Goal: Check status: Check status

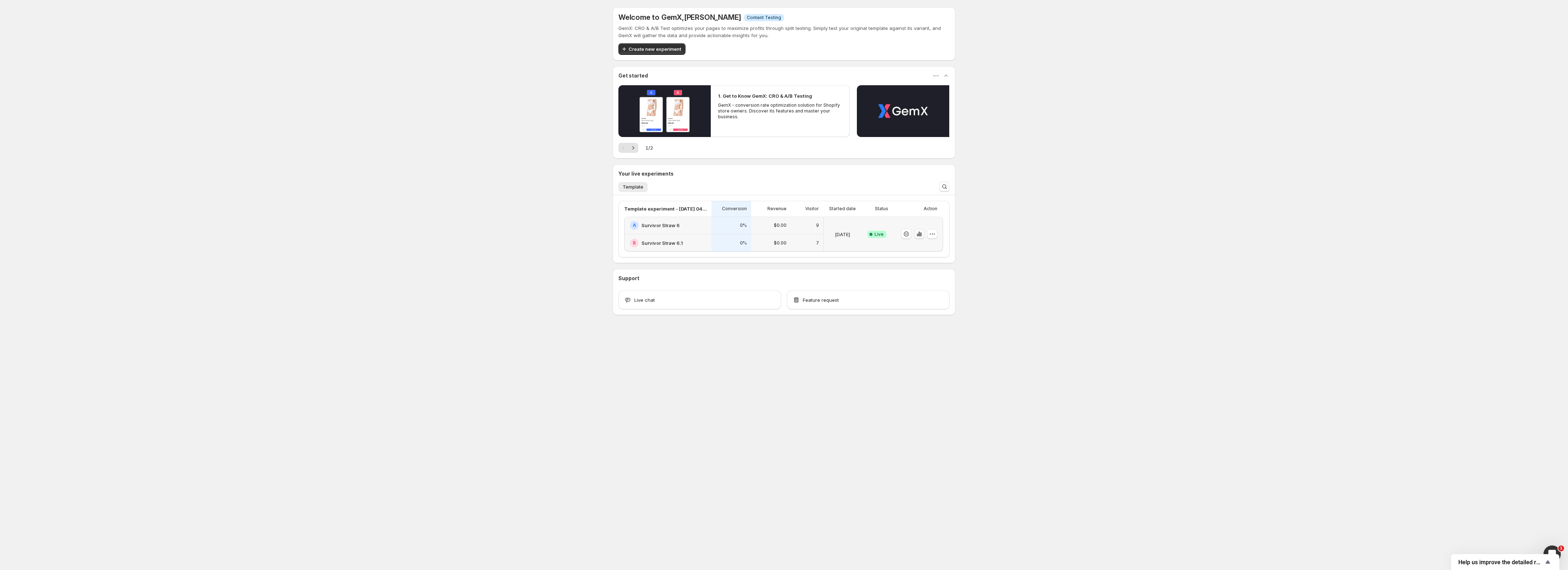
click at [918, 235] on icon "button" at bounding box center [919, 234] width 7 height 7
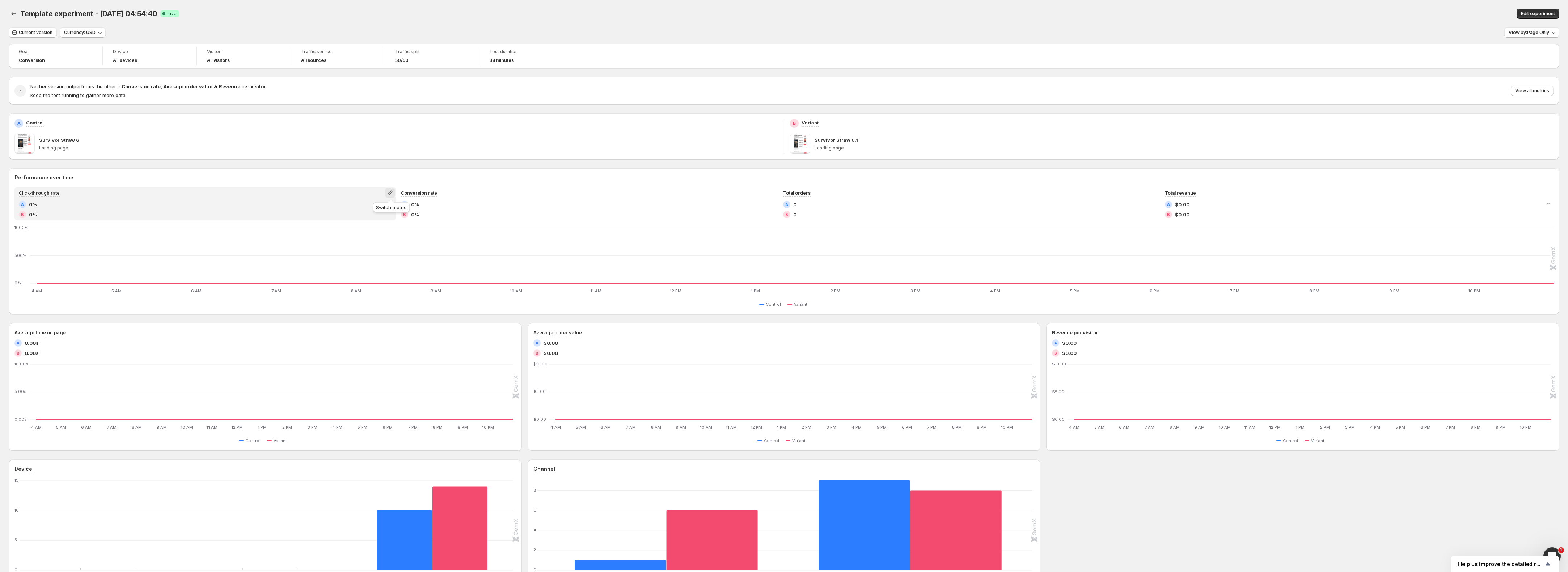
click at [388, 191] on icon "button" at bounding box center [390, 193] width 7 height 7
click at [376, 210] on span "Total sessions" at bounding box center [392, 208] width 100 height 7
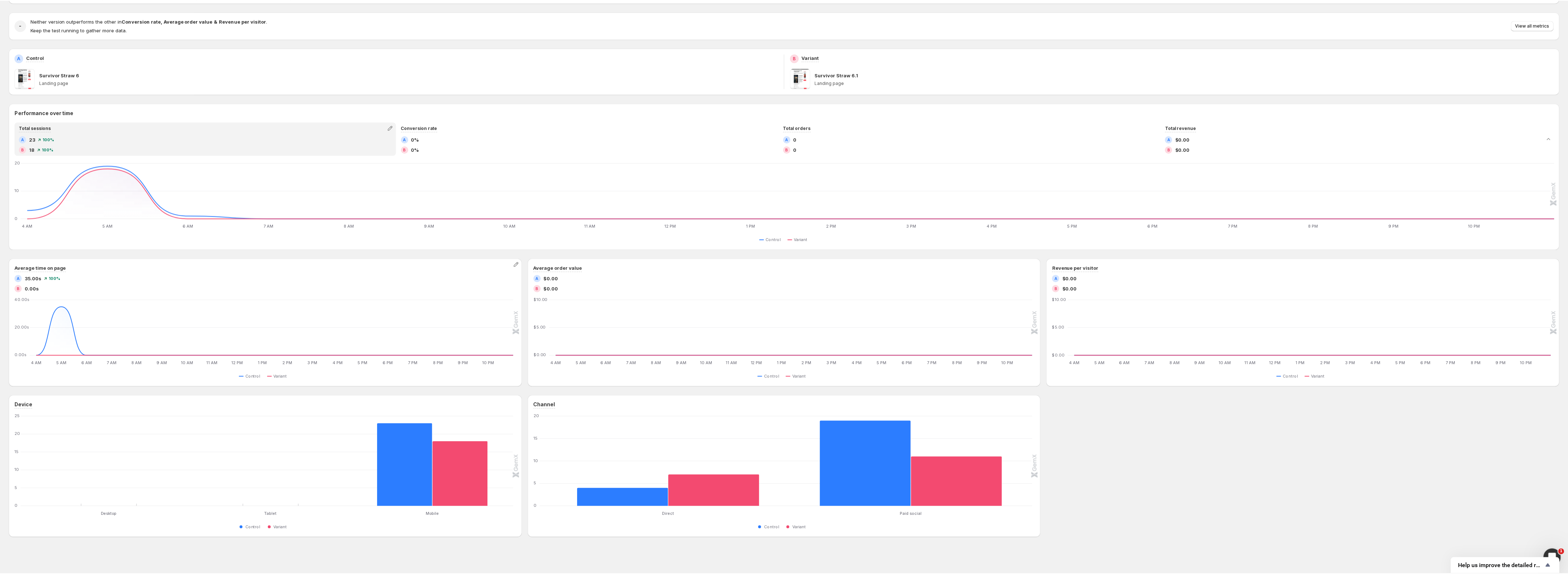
scroll to position [69, 0]
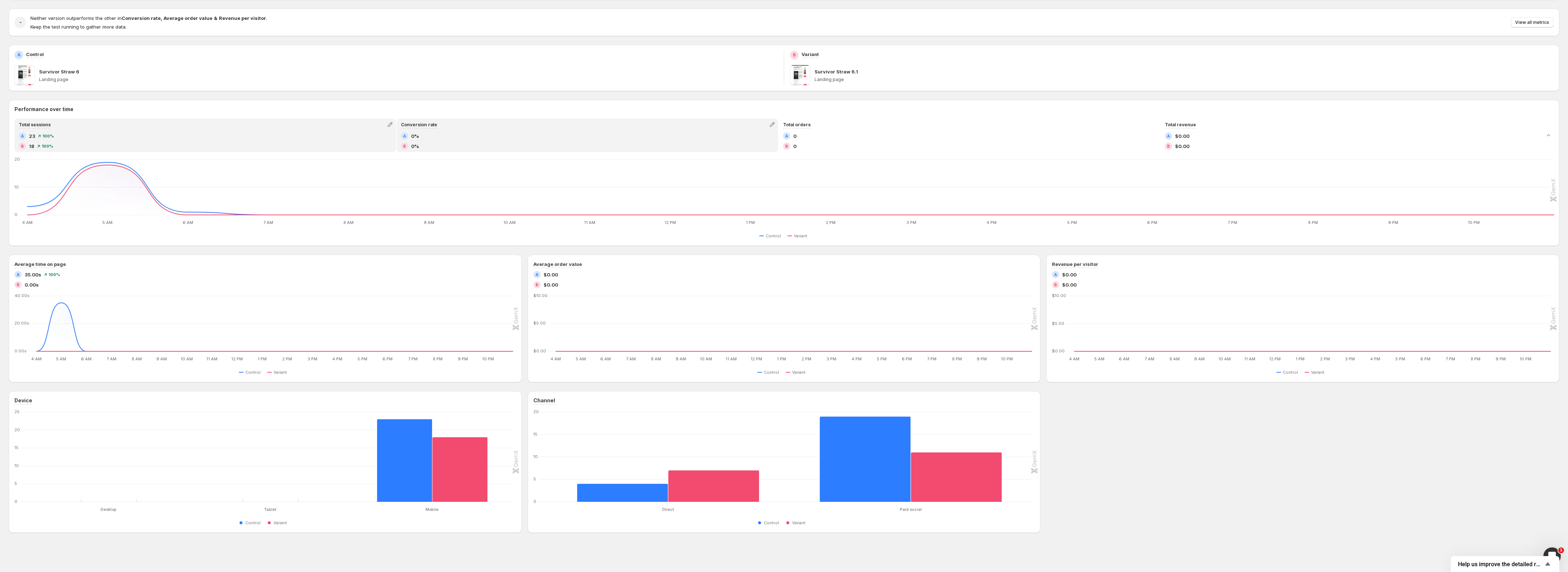
click at [614, 139] on div "A 0%" at bounding box center [587, 136] width 373 height 7
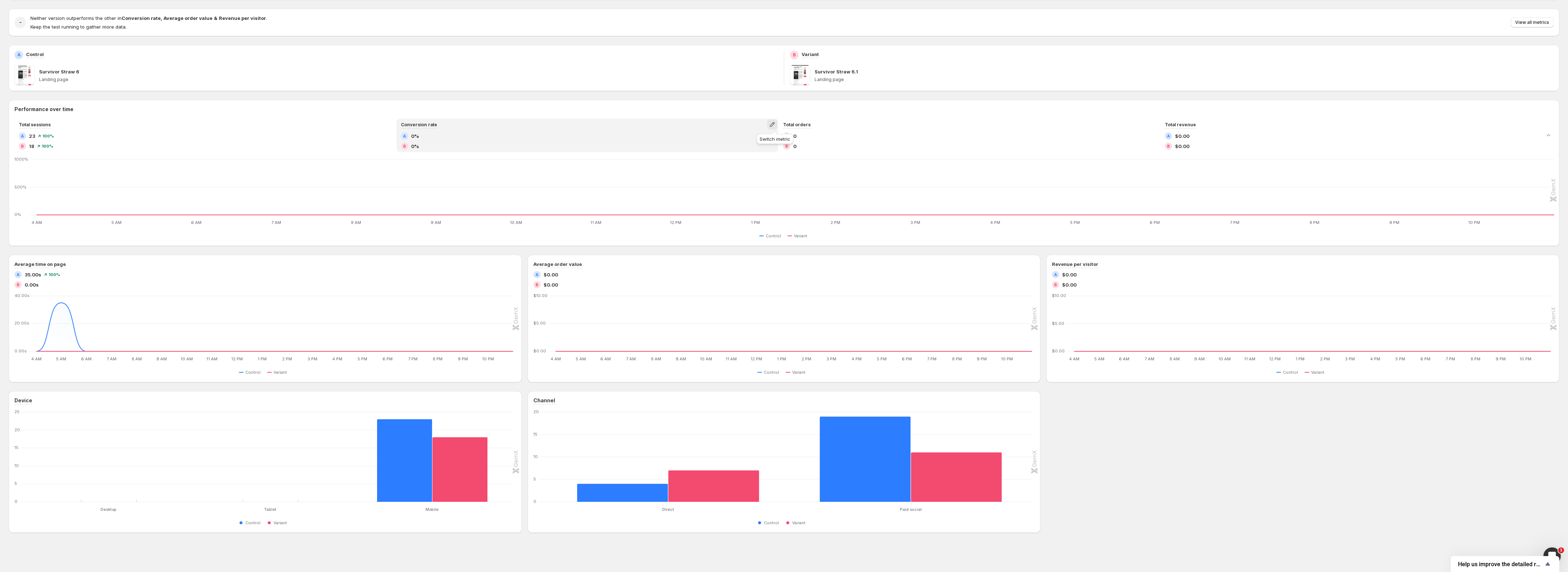
click at [775, 126] on icon "button" at bounding box center [772, 125] width 7 height 7
click at [768, 148] on span "Click-through rate" at bounding box center [775, 152] width 100 height 7
